Goal: Contribute content: Contribute content

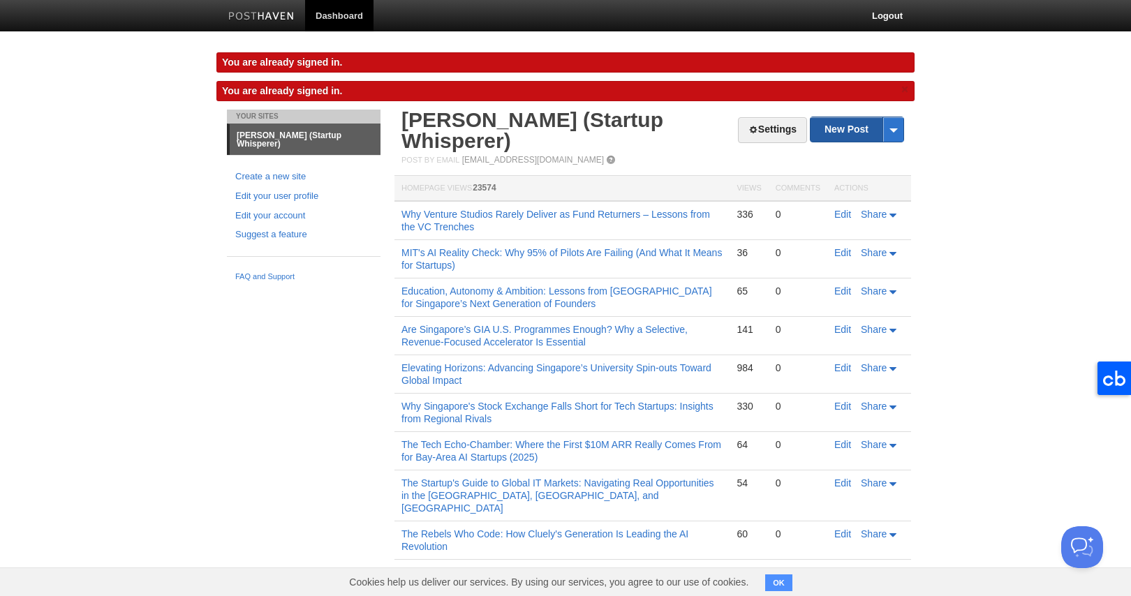
click at [855, 135] on link "New Post" at bounding box center [856, 129] width 93 height 24
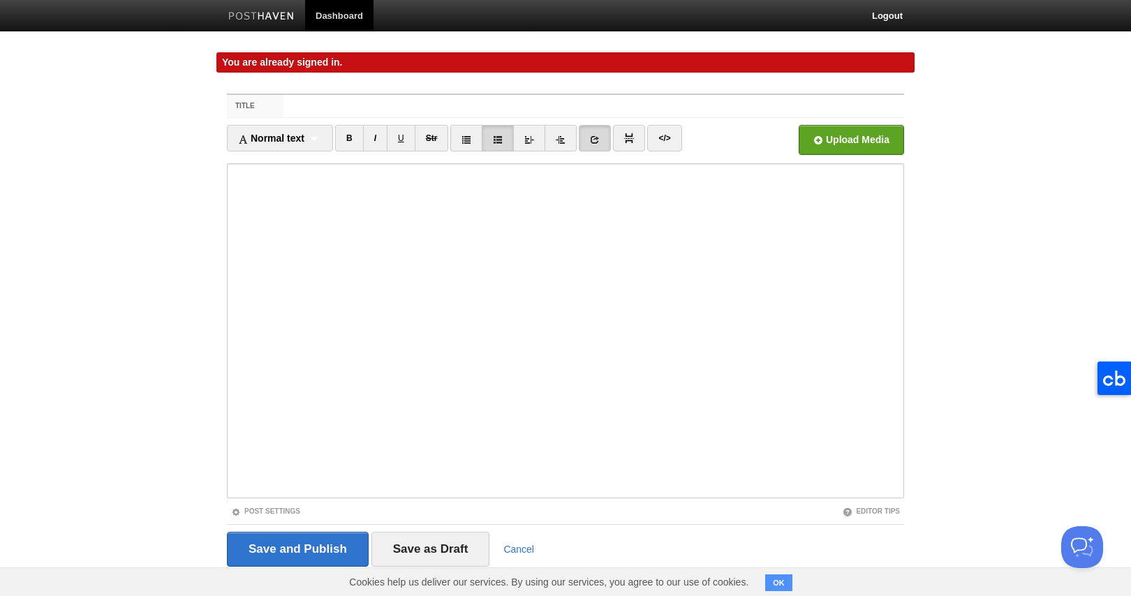
click at [592, 514] on div "Editor Tips" at bounding box center [734, 511] width 339 height 12
click at [321, 107] on input "Title" at bounding box center [593, 106] width 621 height 22
paste input "[PERSON_NAME] Just Solved the Wrong Problem (And Why That's Actually Perfect)"
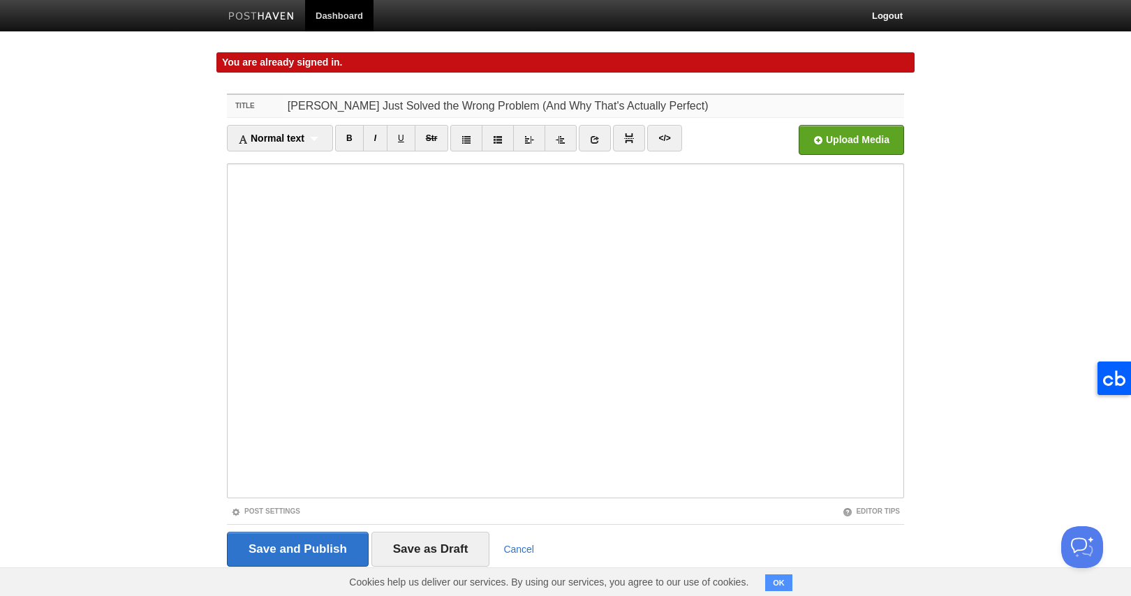
type input "[PERSON_NAME] Just Solved the Wrong Problem (And Why That's Actually Perfect)"
click at [269, 140] on span "Normal text" at bounding box center [271, 138] width 66 height 11
click at [280, 222] on link "Heading 3" at bounding box center [280, 225] width 105 height 21
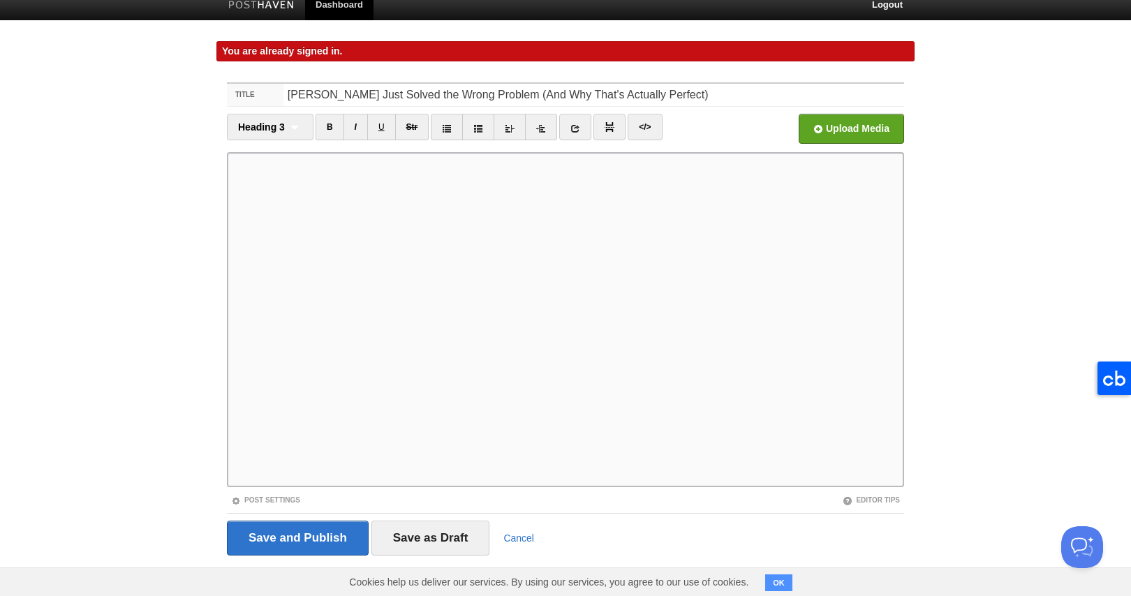
scroll to position [21, 0]
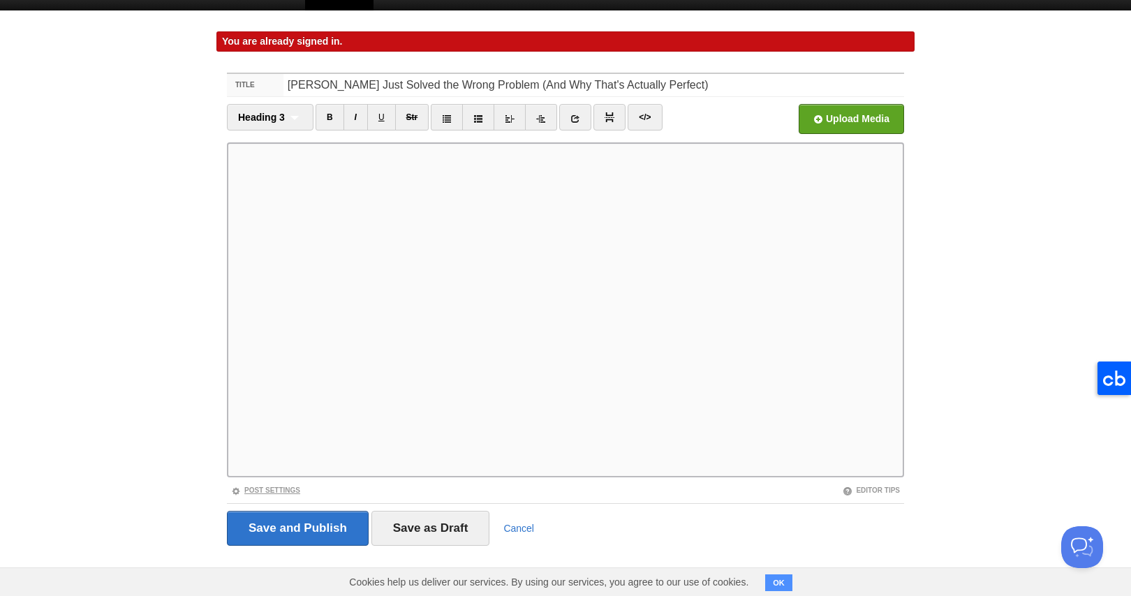
click at [292, 489] on link "Post Settings" at bounding box center [265, 491] width 69 height 8
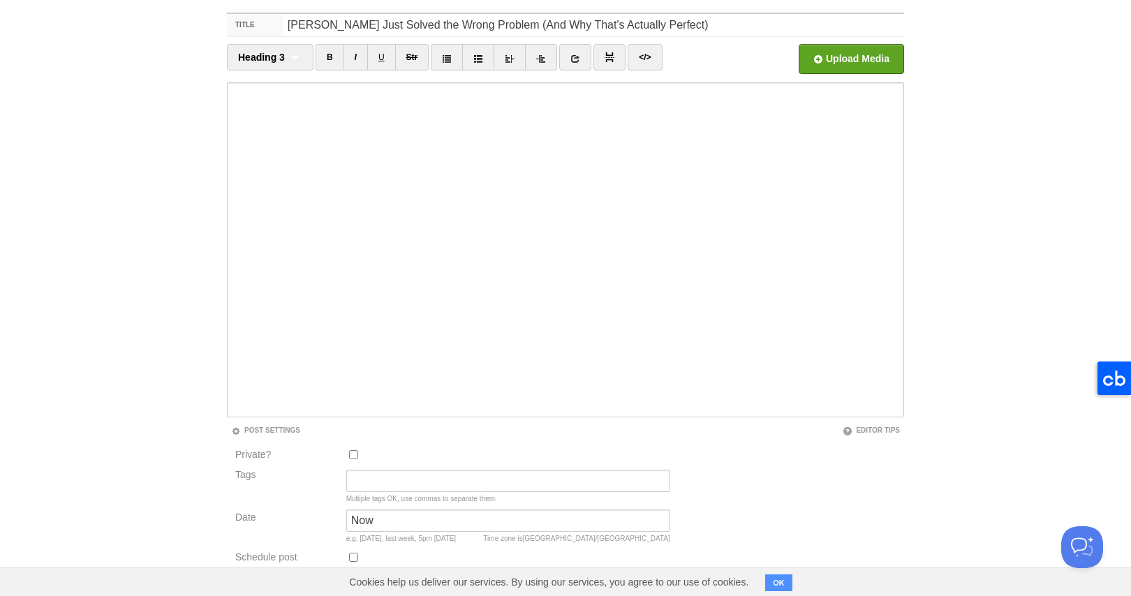
scroll to position [133, 0]
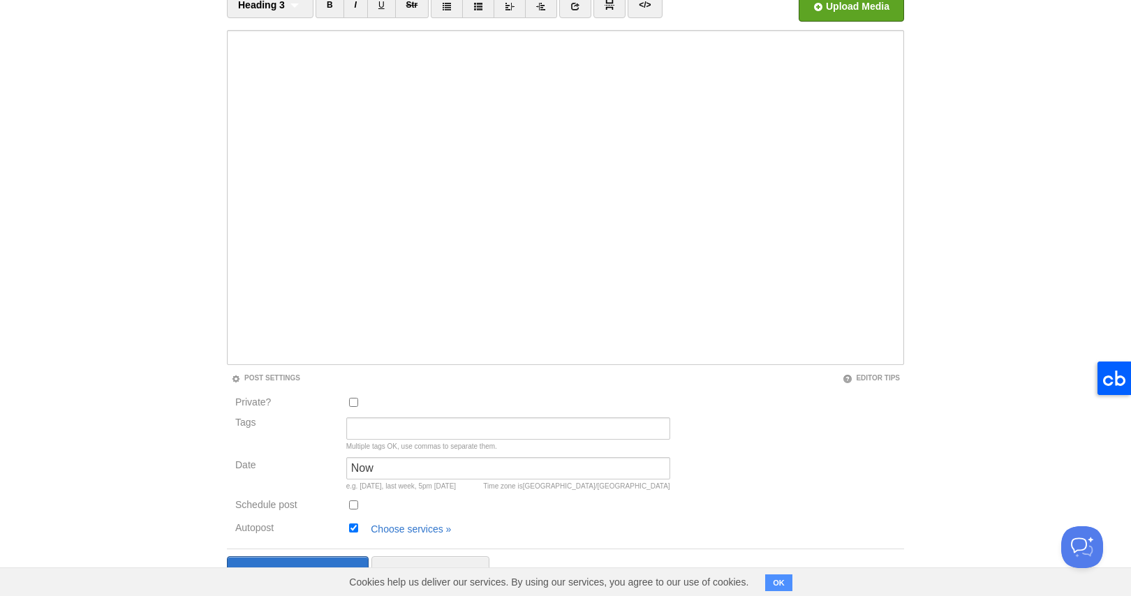
click at [350, 526] on input "Autopost" at bounding box center [353, 528] width 9 height 9
checkbox input "false"
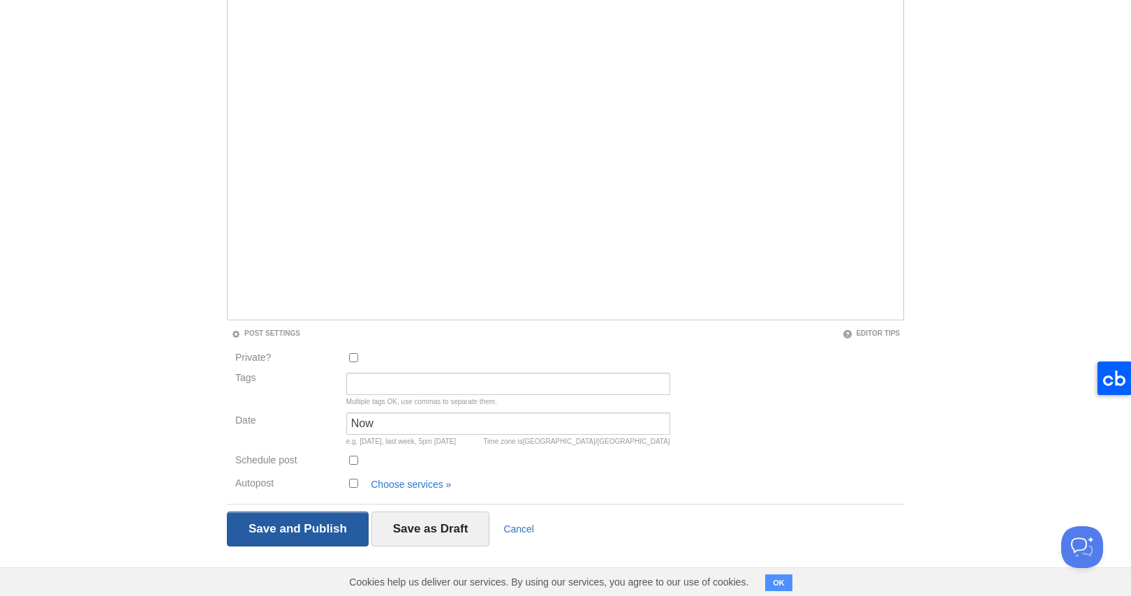
scroll to position [179, 0]
click at [317, 523] on input "Save and Publish" at bounding box center [298, 528] width 142 height 35
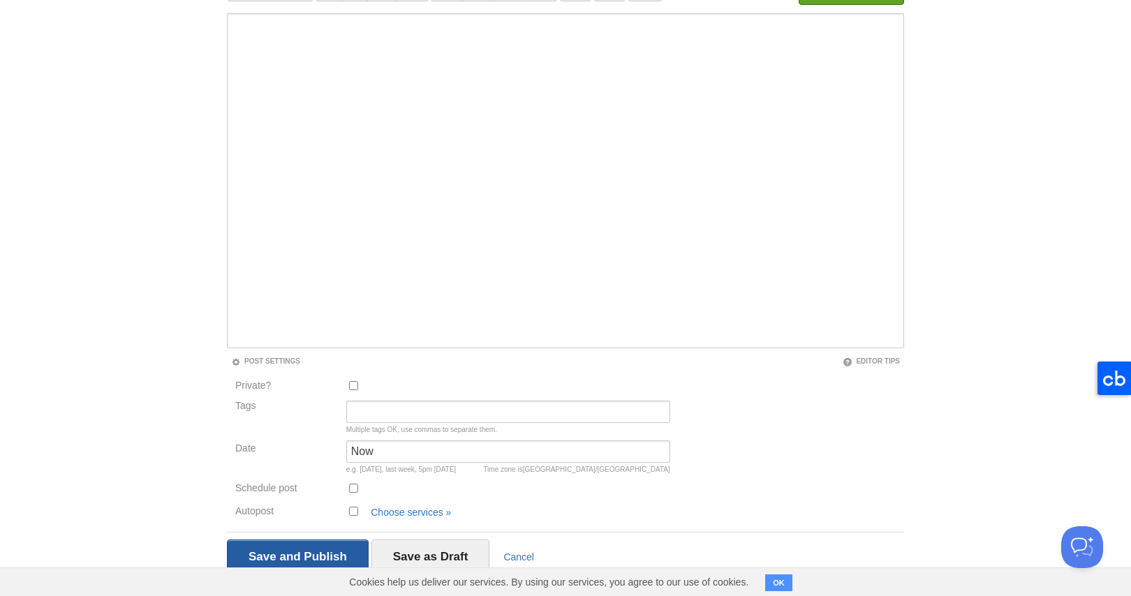
scroll to position [80, 0]
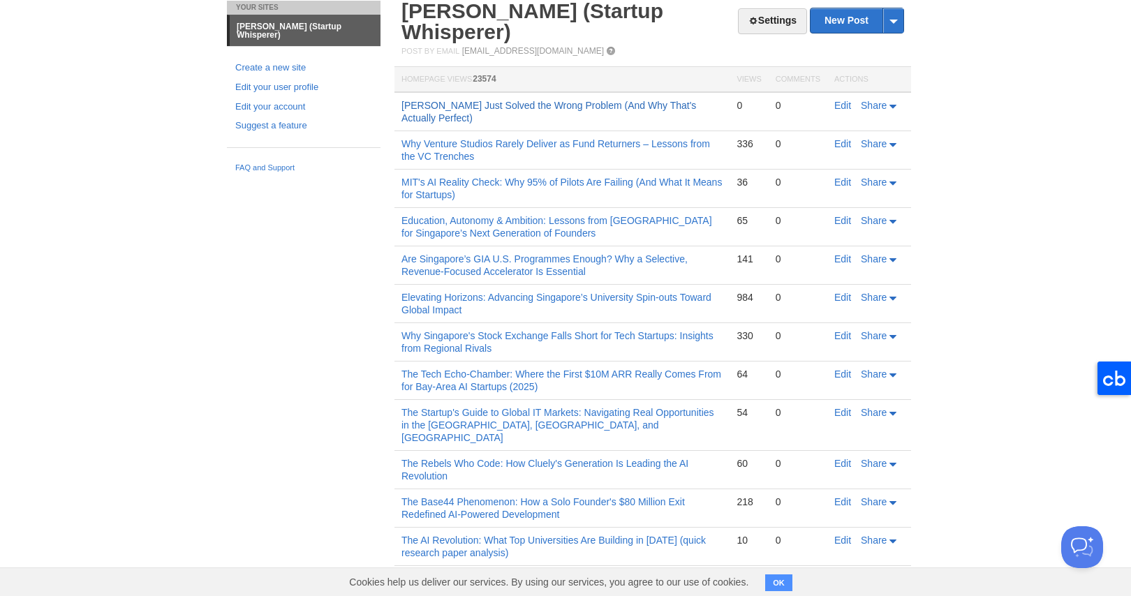
click at [669, 100] on link "[PERSON_NAME] Just Solved the Wrong Problem (And Why That's Actually Perfect)" at bounding box center [548, 112] width 295 height 24
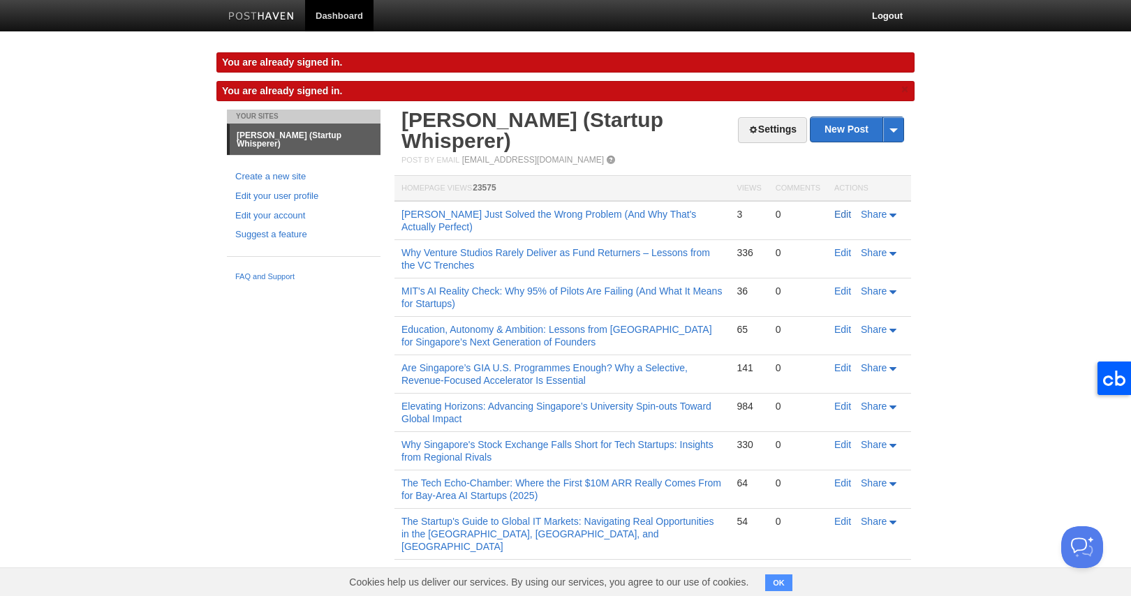
click at [837, 209] on link "Edit" at bounding box center [842, 214] width 17 height 11
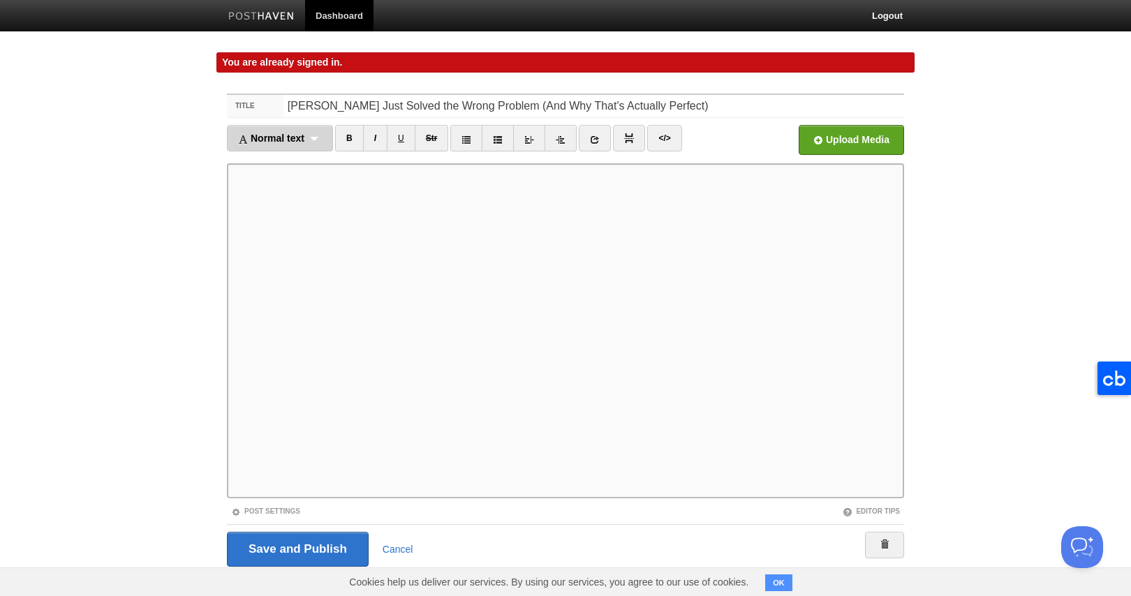
click at [304, 133] on span "Normal text" at bounding box center [271, 138] width 66 height 11
click at [298, 158] on link "Normal text" at bounding box center [280, 162] width 105 height 21
click at [302, 135] on div "Normal text Normal text Heading 1 Heading 2 Heading 3" at bounding box center [274, 138] width 94 height 27
click at [297, 222] on link "Heading 3" at bounding box center [274, 225] width 92 height 21
click at [272, 140] on span "Heading 3" at bounding box center [261, 138] width 47 height 11
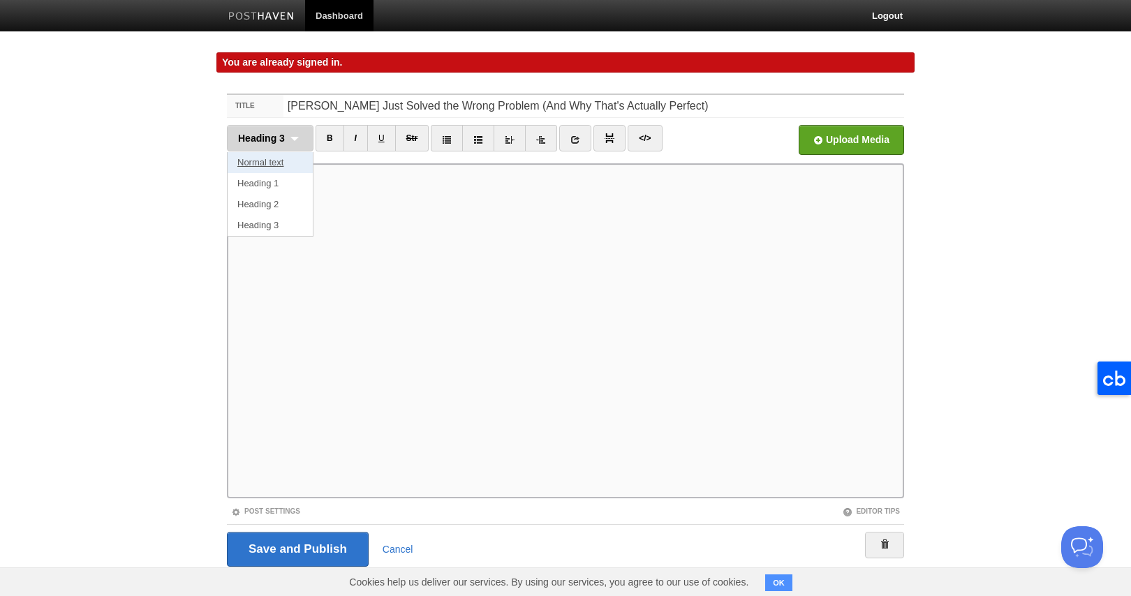
click at [272, 158] on link "Normal text" at bounding box center [270, 162] width 85 height 21
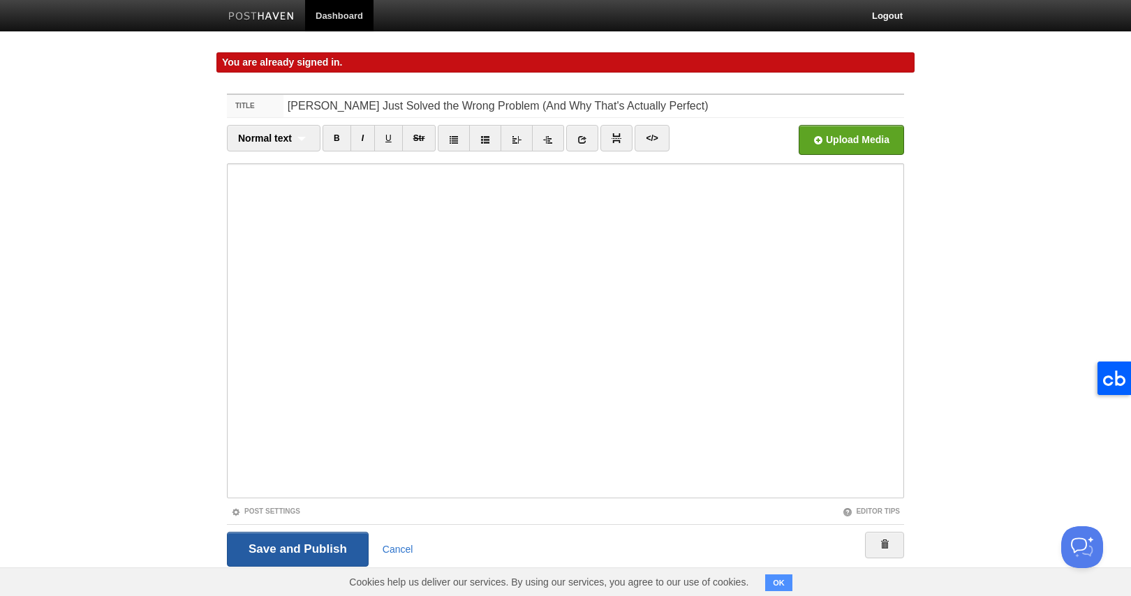
click at [346, 545] on input "Save and Publish" at bounding box center [298, 549] width 142 height 35
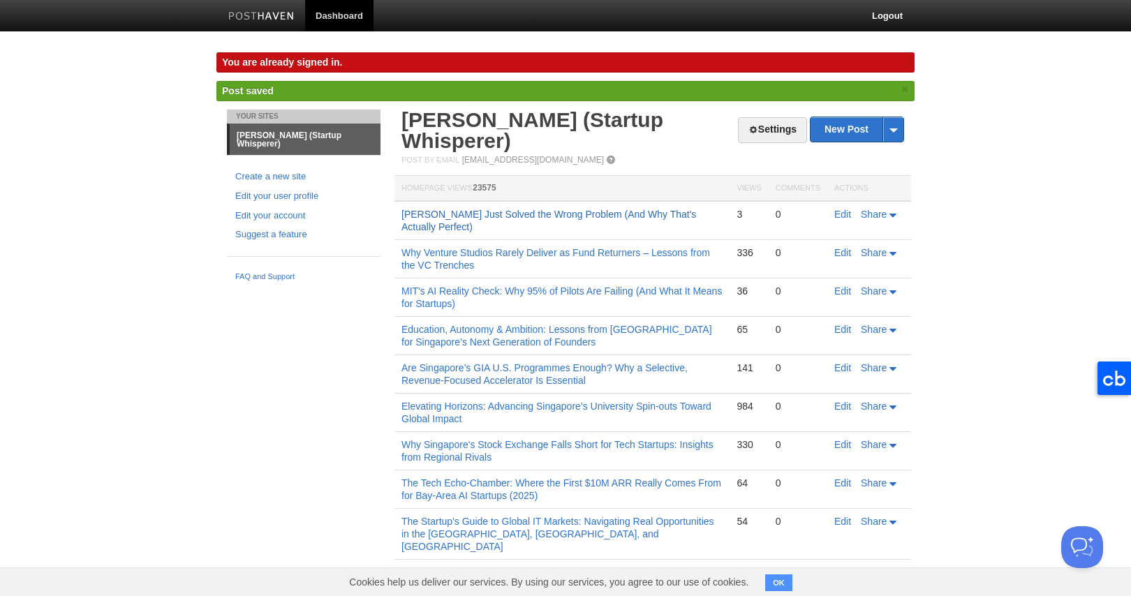
click at [683, 209] on link "[PERSON_NAME] Just Solved the Wrong Problem (And Why That's Actually Perfect)" at bounding box center [548, 221] width 295 height 24
